Goal: Task Accomplishment & Management: Manage account settings

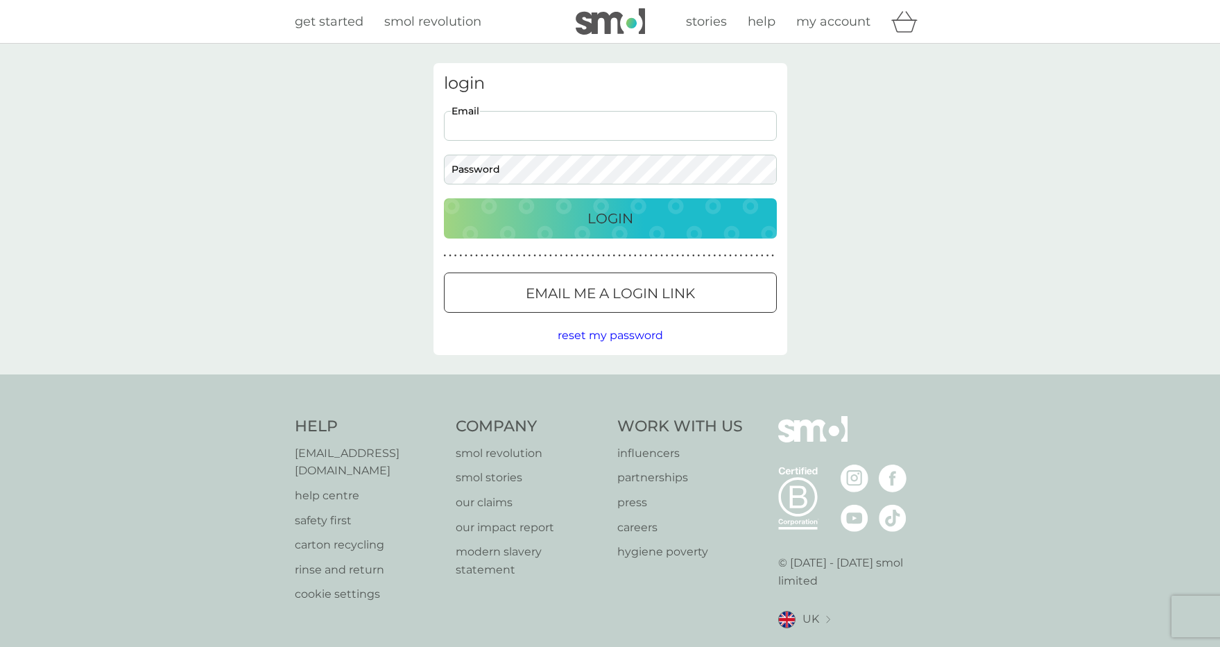
type input "[EMAIL_ADDRESS][DOMAIN_NAME]"
click at [562, 227] on div "Login" at bounding box center [610, 218] width 305 height 22
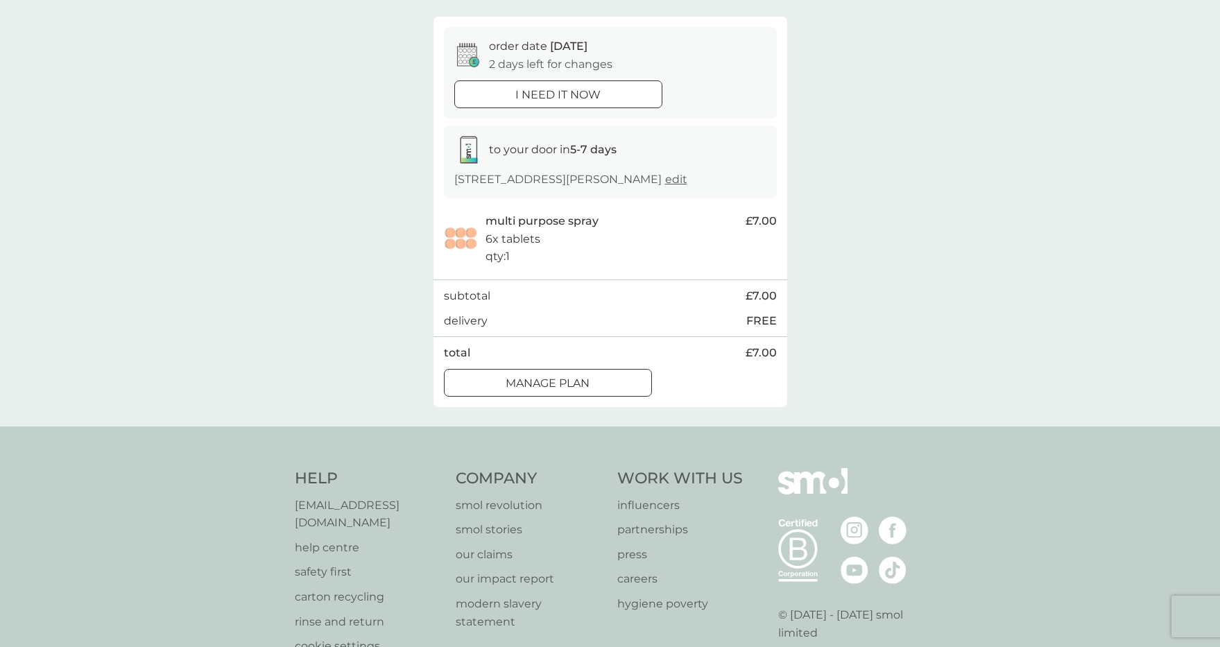
scroll to position [121, 0]
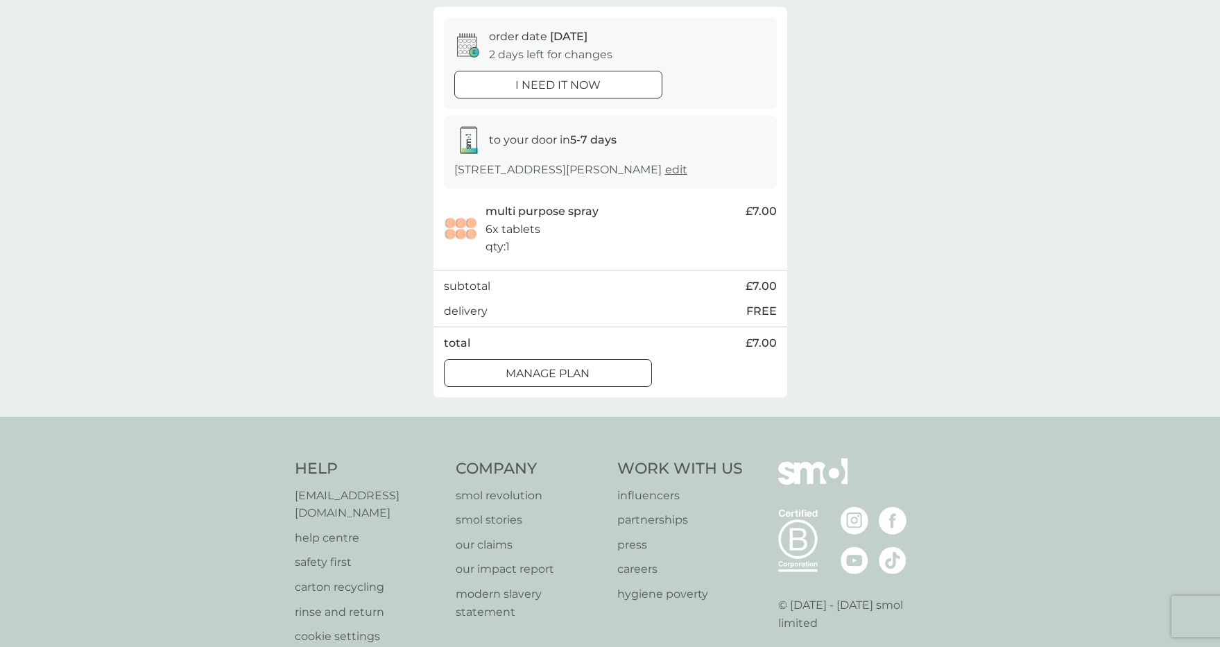
click at [569, 381] on div at bounding box center [548, 373] width 50 height 15
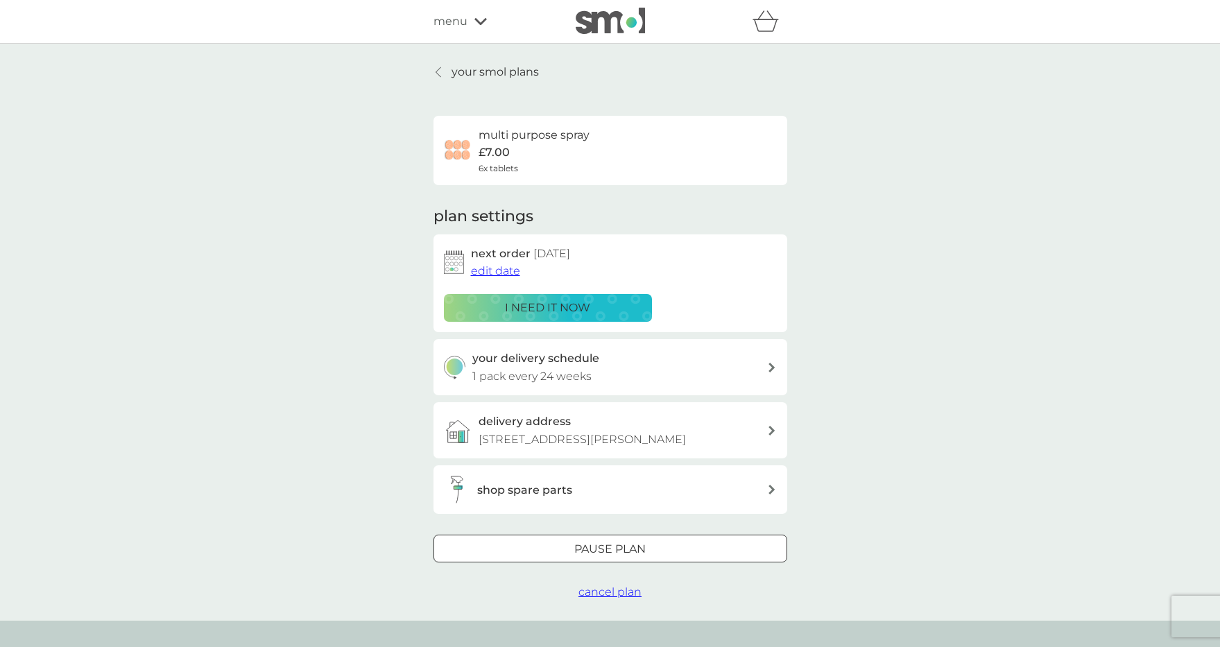
click at [494, 270] on span "edit date" at bounding box center [495, 270] width 49 height 13
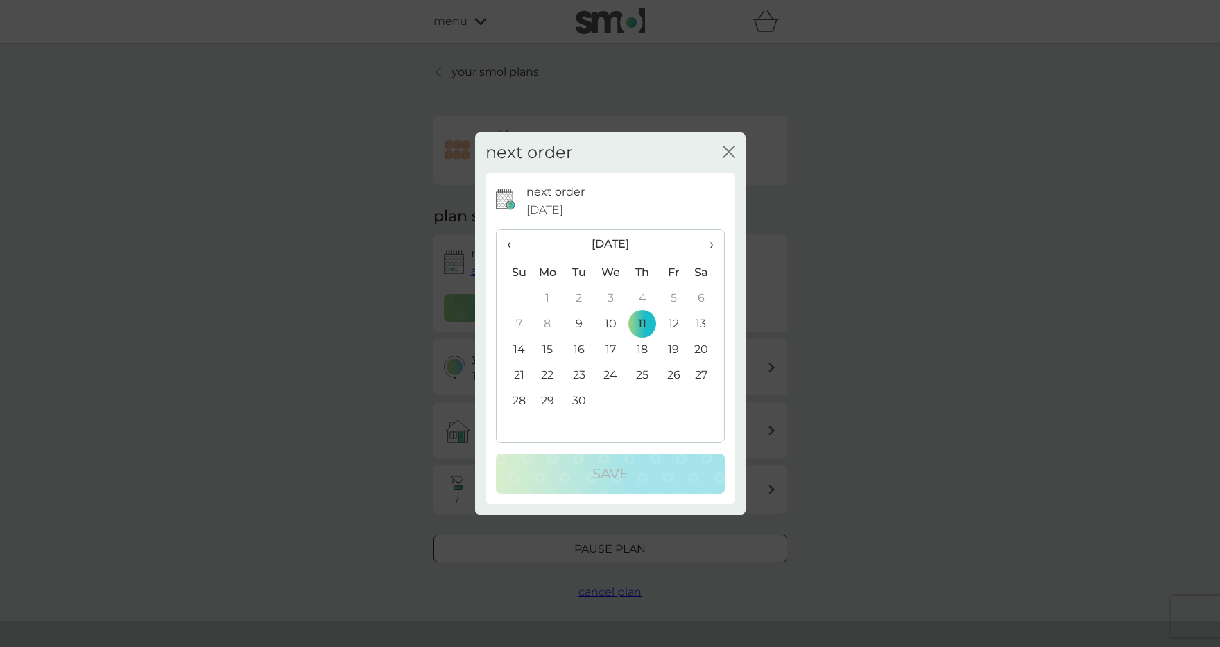
click at [709, 243] on span "›" at bounding box center [706, 244] width 14 height 29
click at [708, 244] on span "›" at bounding box center [706, 244] width 14 height 29
click at [544, 325] on td "3" at bounding box center [548, 324] width 32 height 26
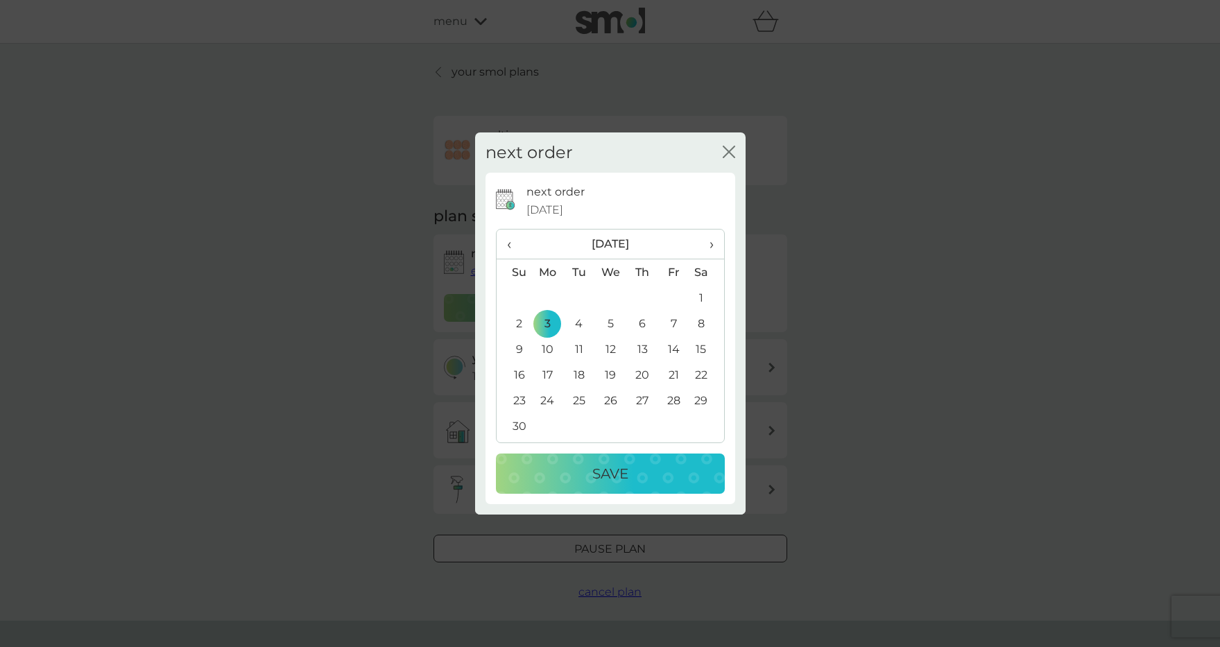
click at [711, 243] on span "›" at bounding box center [706, 244] width 14 height 29
click at [546, 295] on td "1" at bounding box center [548, 298] width 32 height 26
click at [612, 477] on p "Save" at bounding box center [610, 473] width 36 height 22
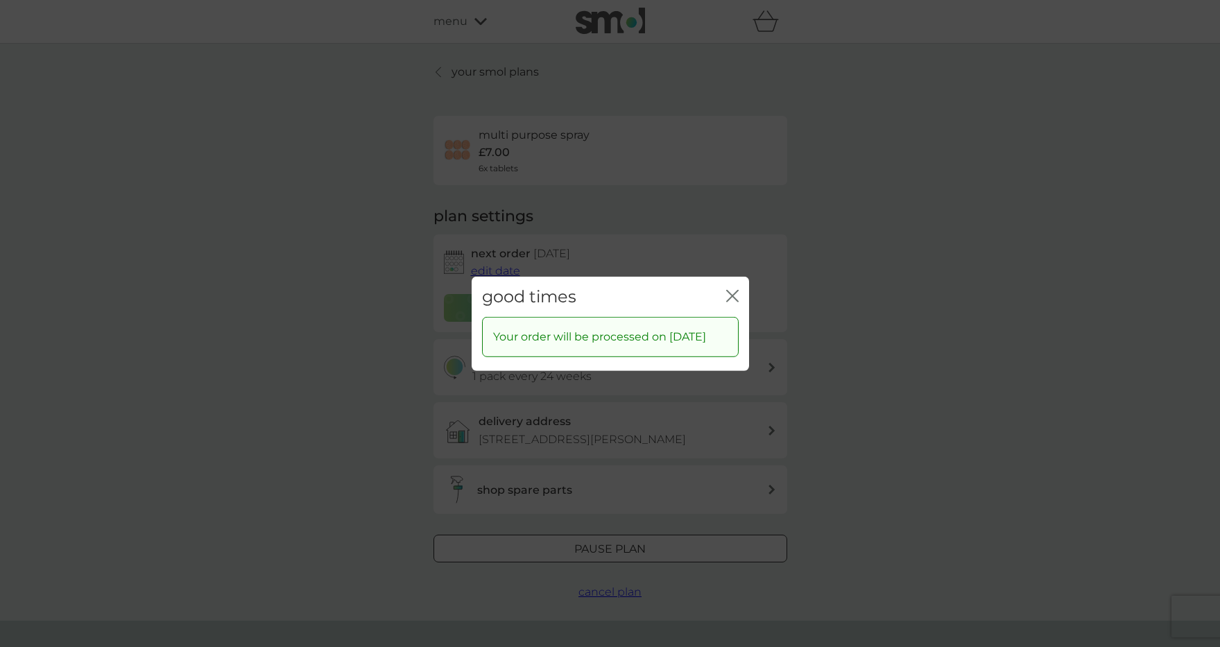
click at [734, 289] on icon "close" at bounding box center [732, 295] width 12 height 12
